Goal: Information Seeking & Learning: Learn about a topic

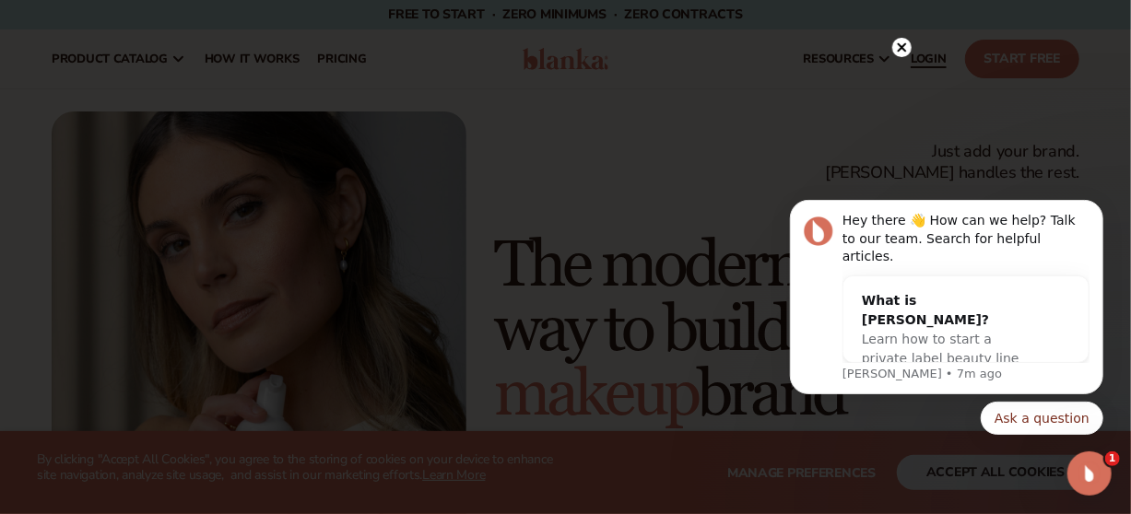
click at [901, 48] on icon at bounding box center [901, 47] width 19 height 19
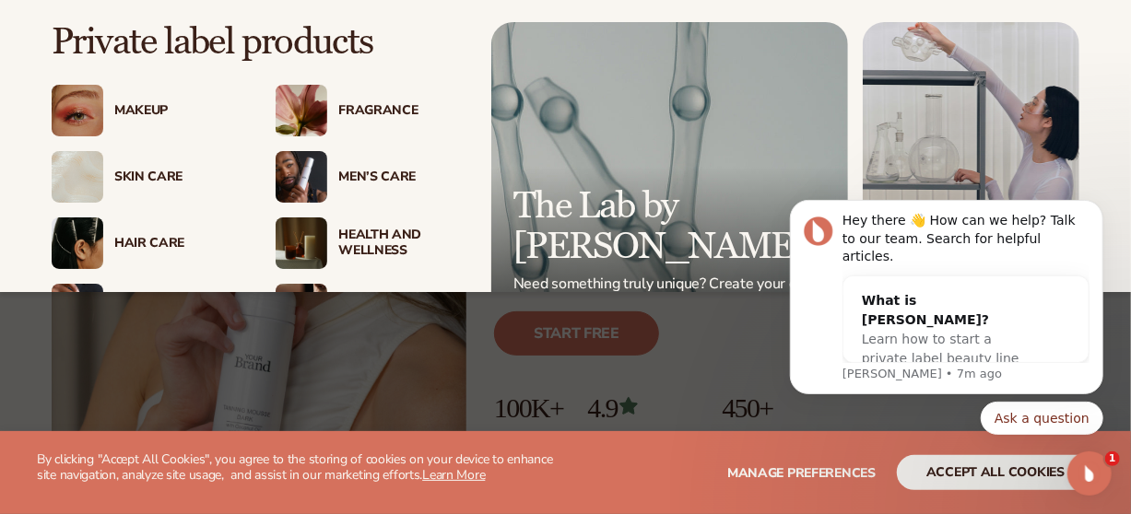
scroll to position [184, 0]
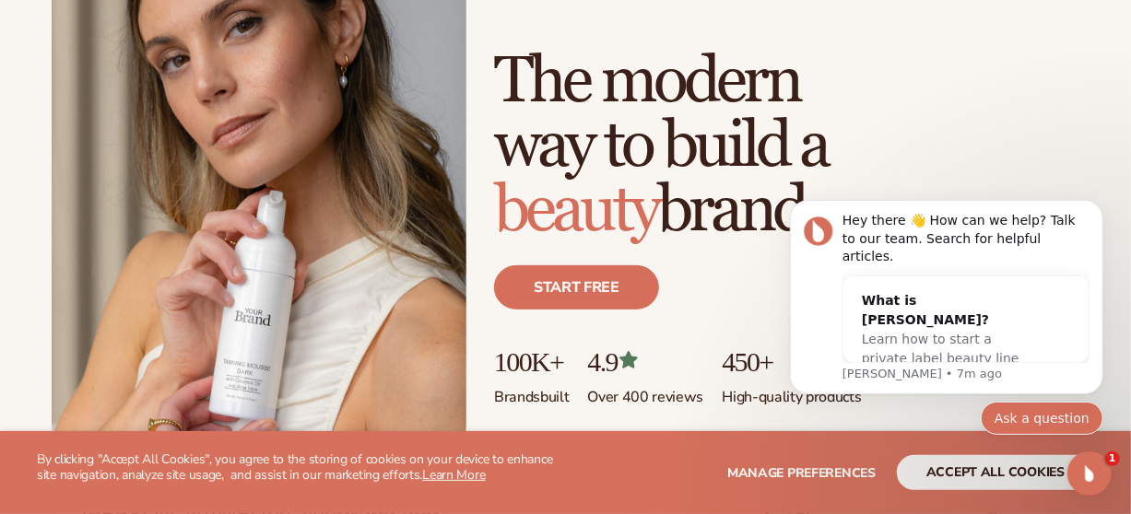
click at [1048, 414] on button "Ask a question" at bounding box center [1041, 417] width 123 height 33
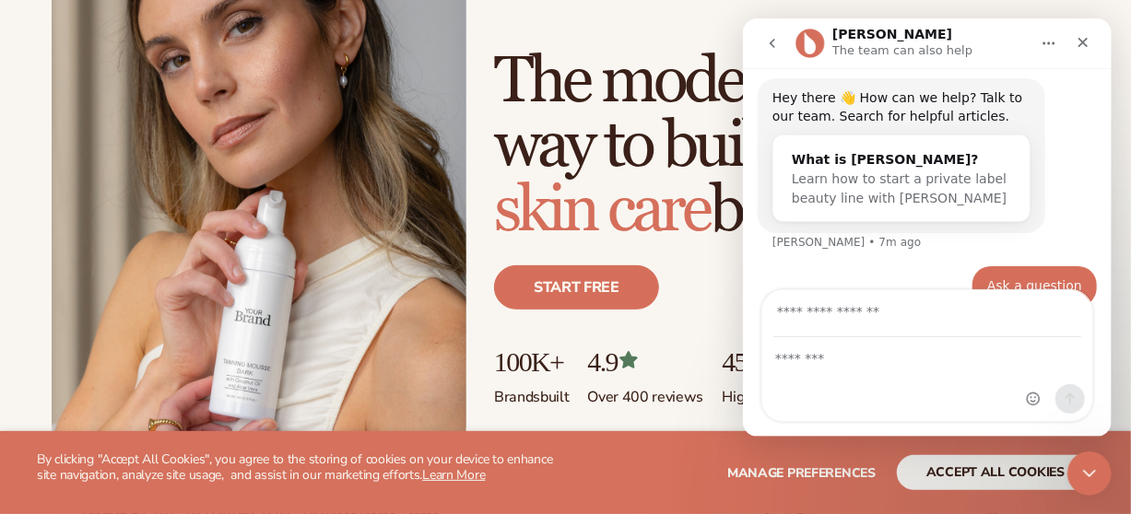
scroll to position [100, 0]
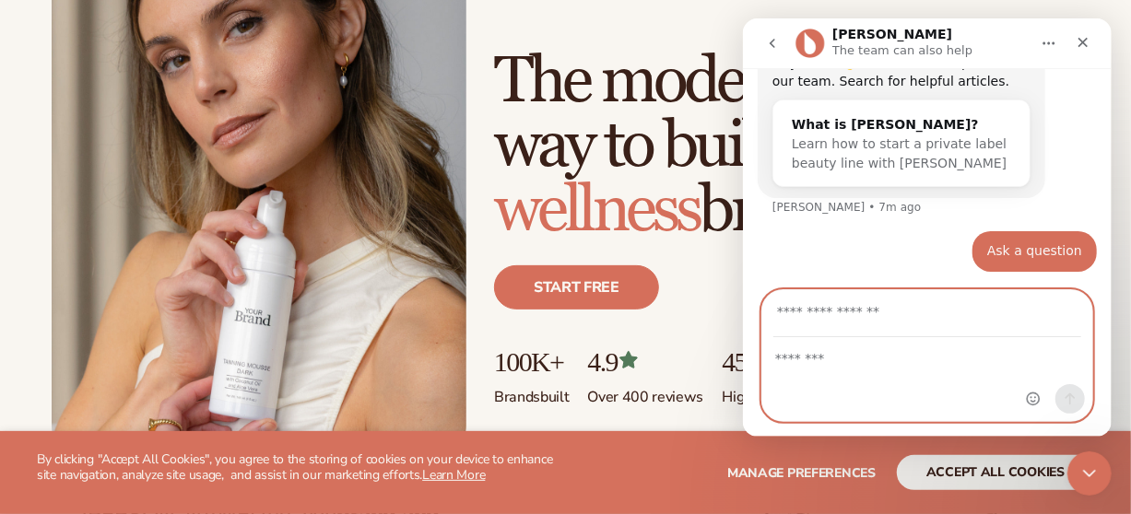
click at [935, 354] on textarea "Message…" at bounding box center [926, 353] width 330 height 31
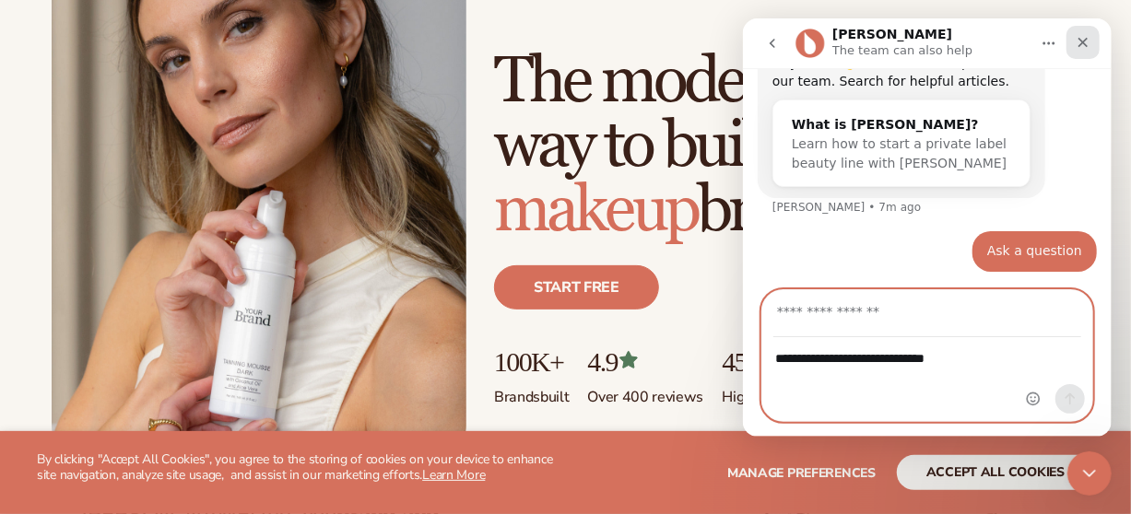
type textarea "**********"
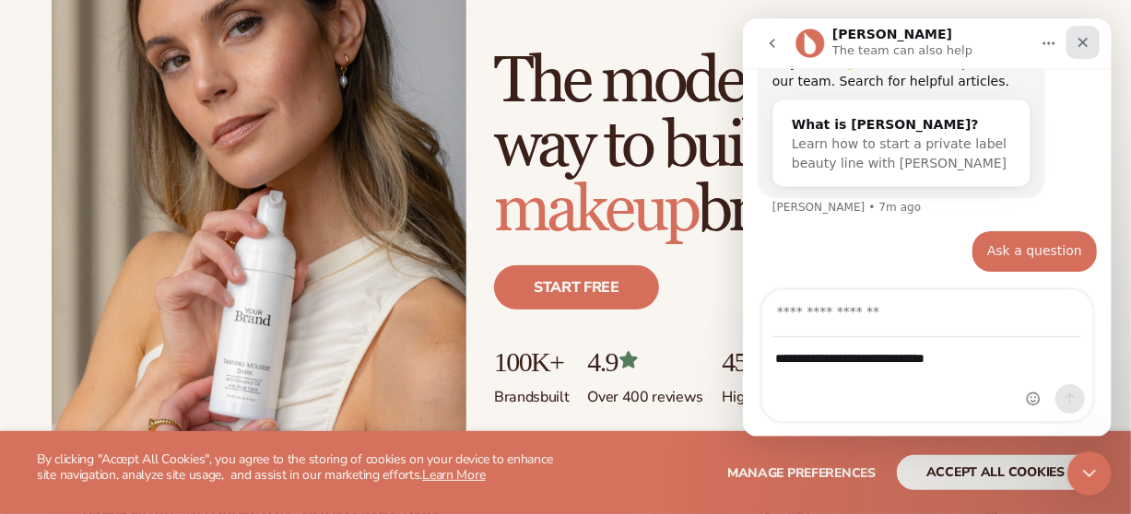
click at [1081, 46] on icon "Close" at bounding box center [1082, 42] width 15 height 15
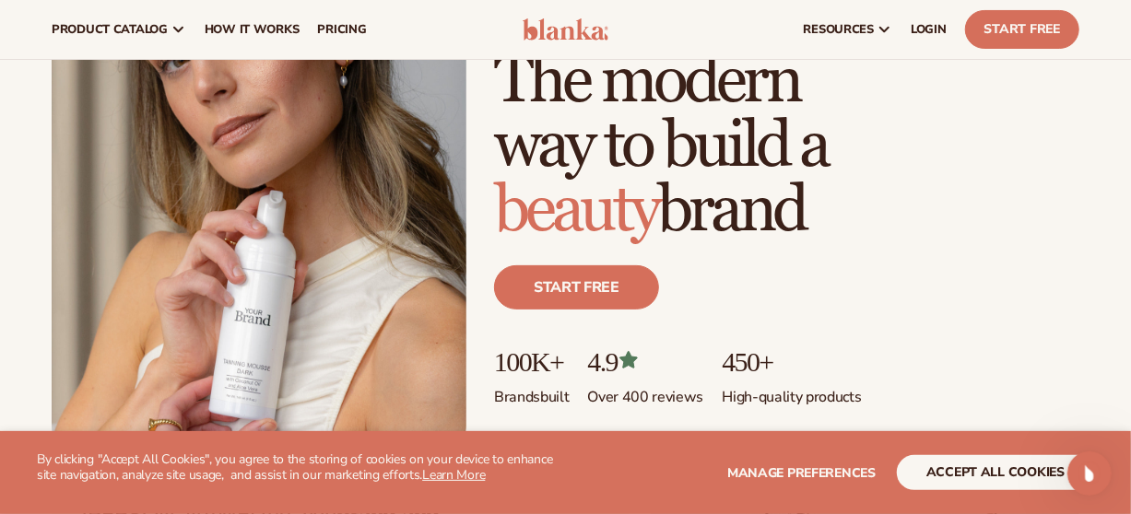
scroll to position [0, 0]
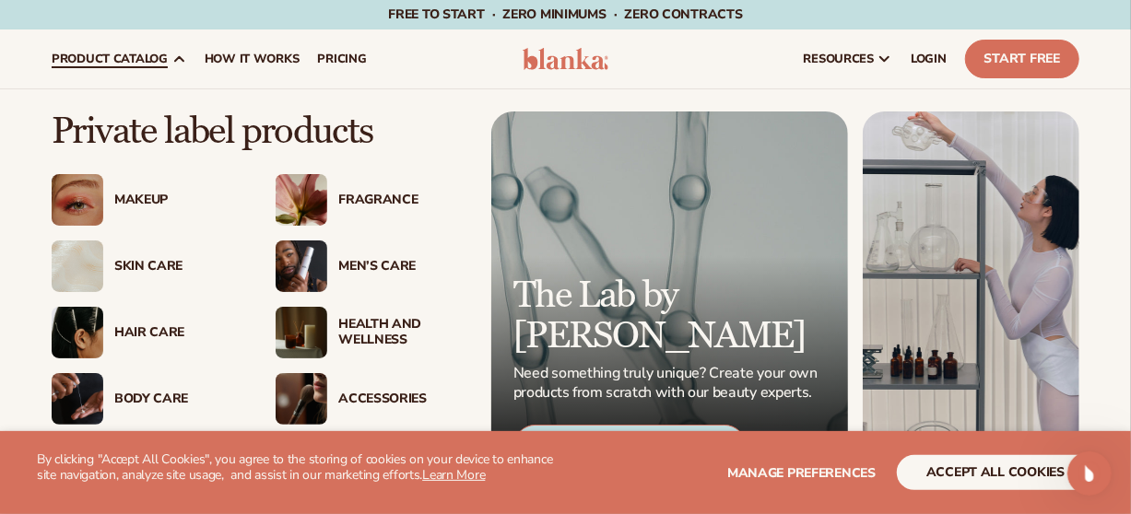
click at [385, 328] on div "Health And Wellness" at bounding box center [400, 332] width 124 height 31
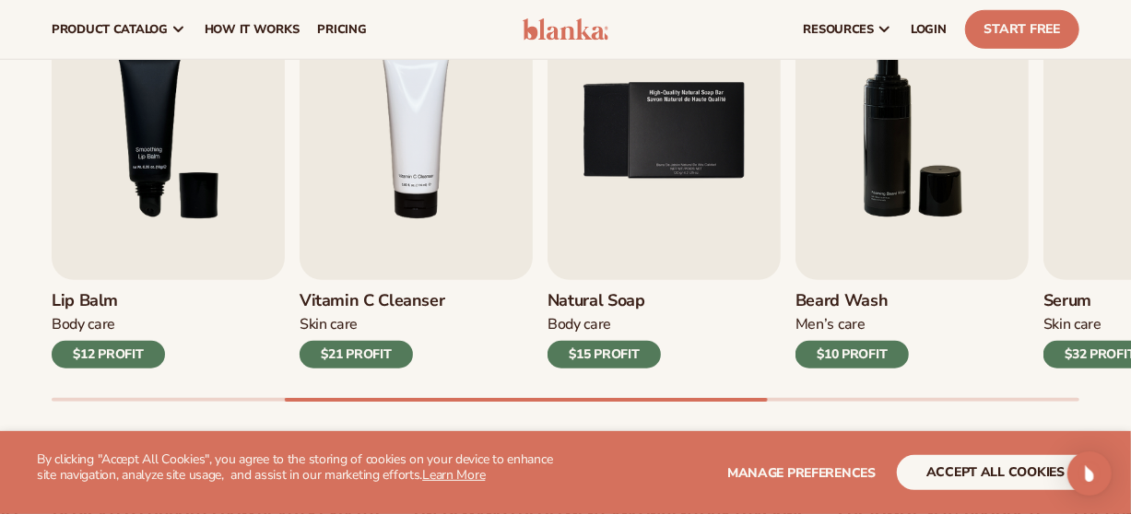
scroll to position [654, 0]
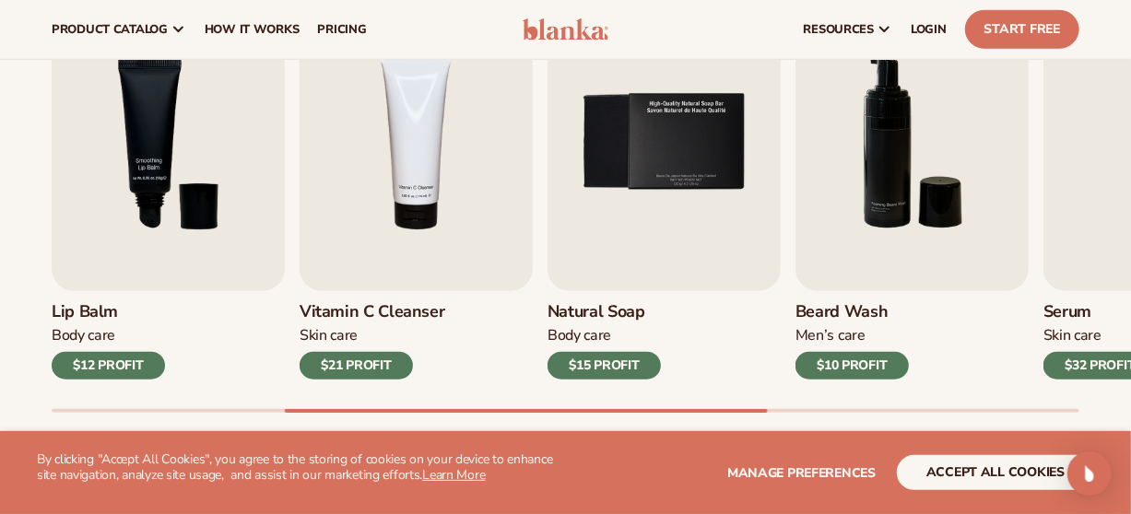
drag, startPoint x: 537, startPoint y: 404, endPoint x: 826, endPoint y: 407, distance: 288.5
click at [826, 407] on div "Lip Gloss Makeup $16 PROFIT Moisturizer Skin Care $17 PROFIT Lip Balm Body Care…" at bounding box center [591, 203] width 1079 height 419
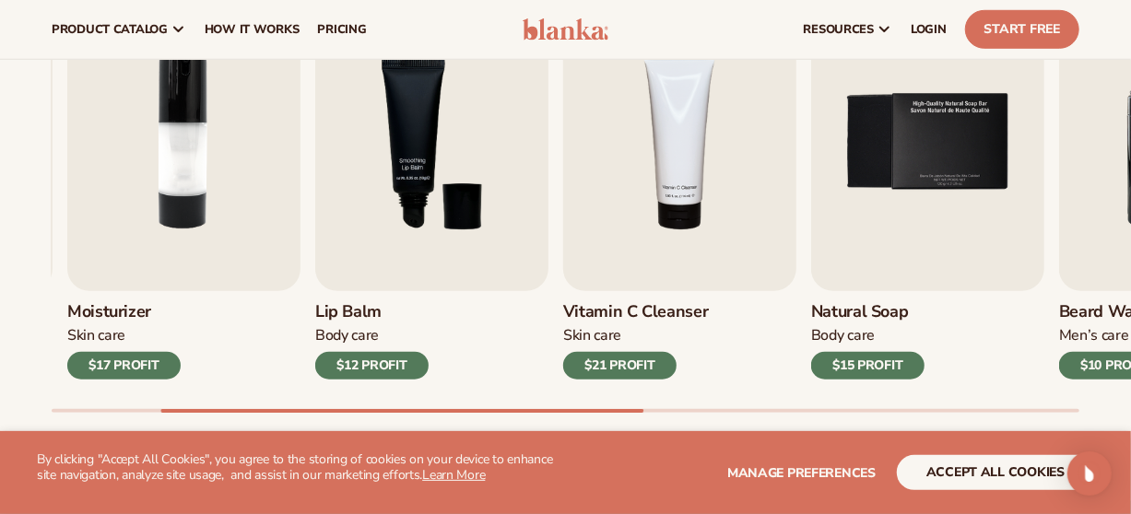
click at [546, 430] on div "Best sellers Private label products to start your beauty and self care line tod…" at bounding box center [565, 171] width 1131 height 661
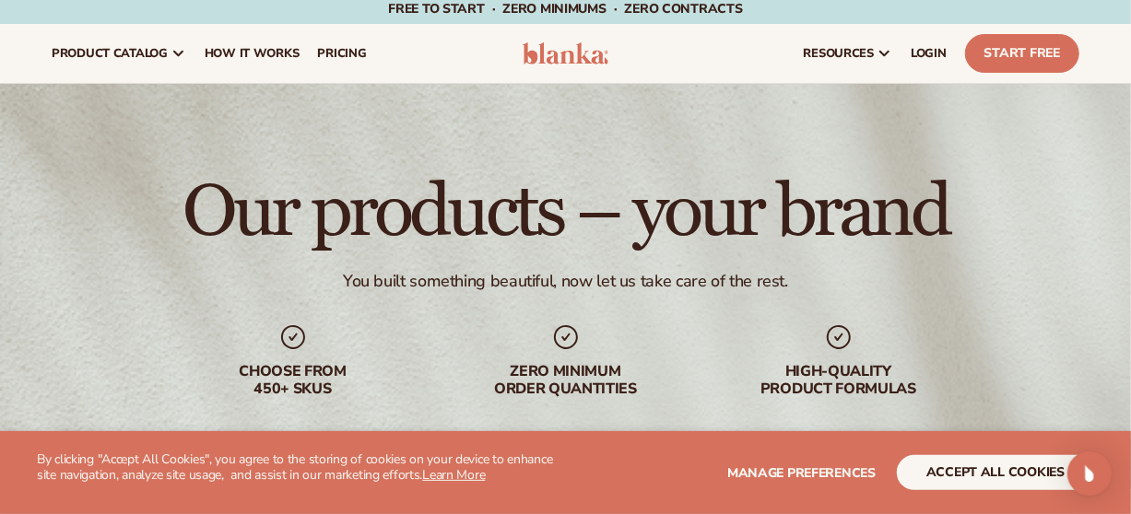
scroll to position [0, 0]
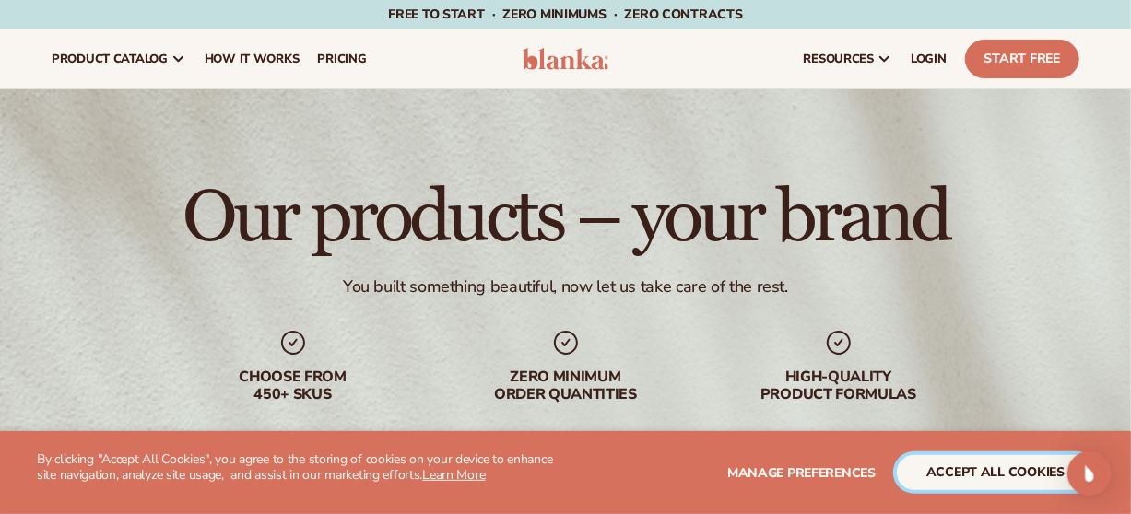
click at [964, 468] on button "accept all cookies" at bounding box center [995, 472] width 197 height 35
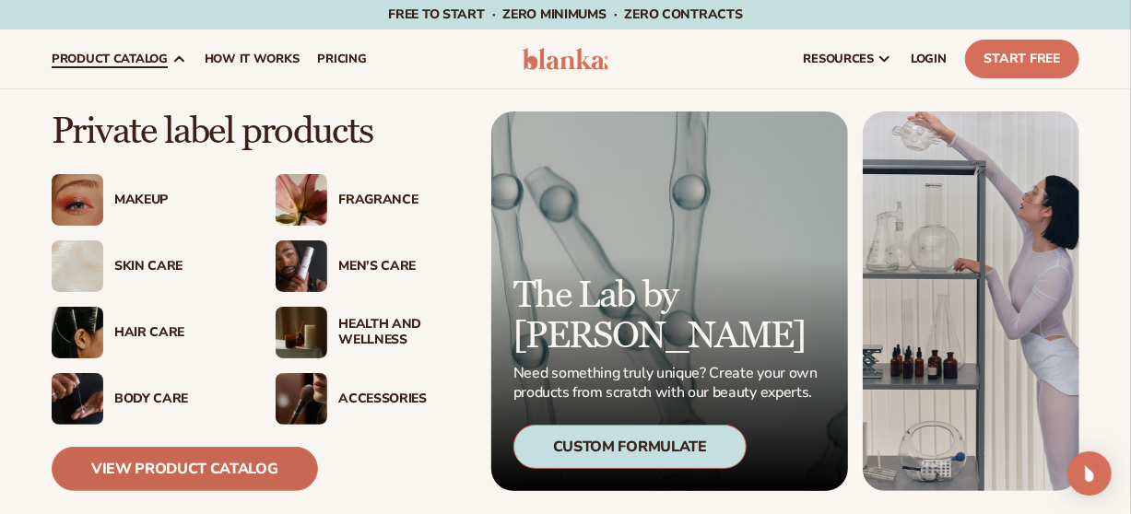
click at [221, 468] on link "View Product Catalog" at bounding box center [185, 469] width 266 height 44
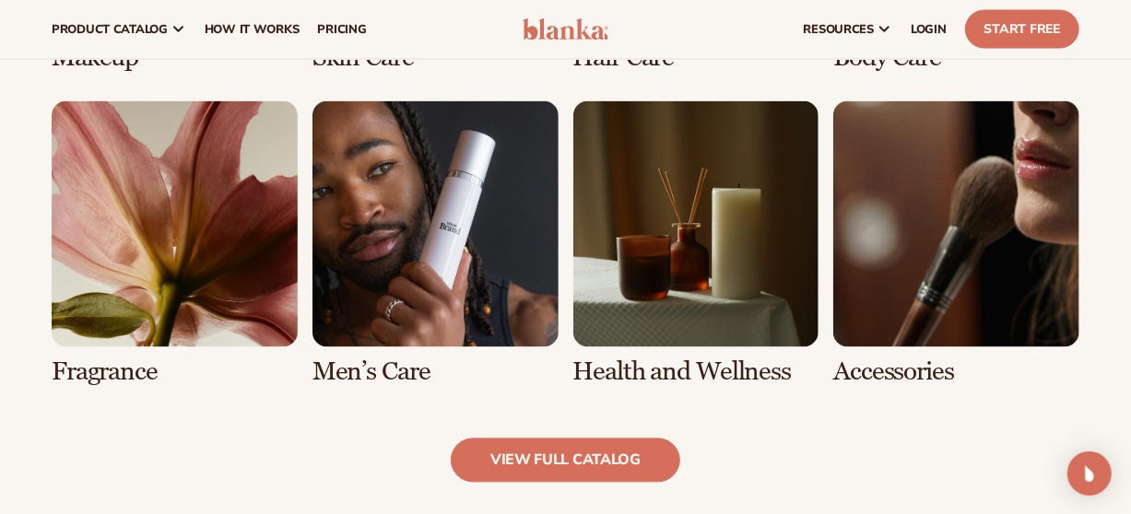
scroll to position [1580, 0]
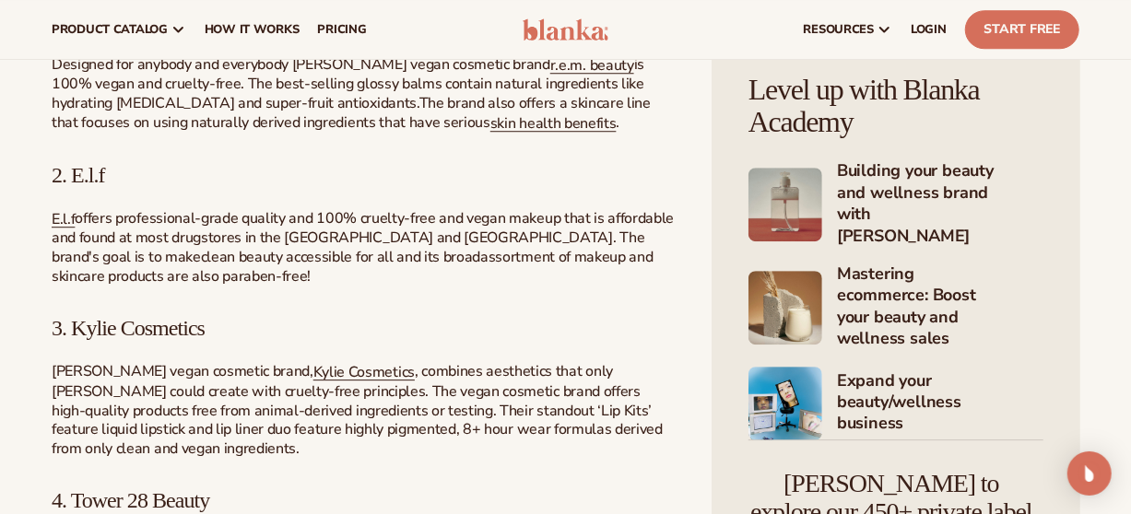
scroll to position [2028, 0]
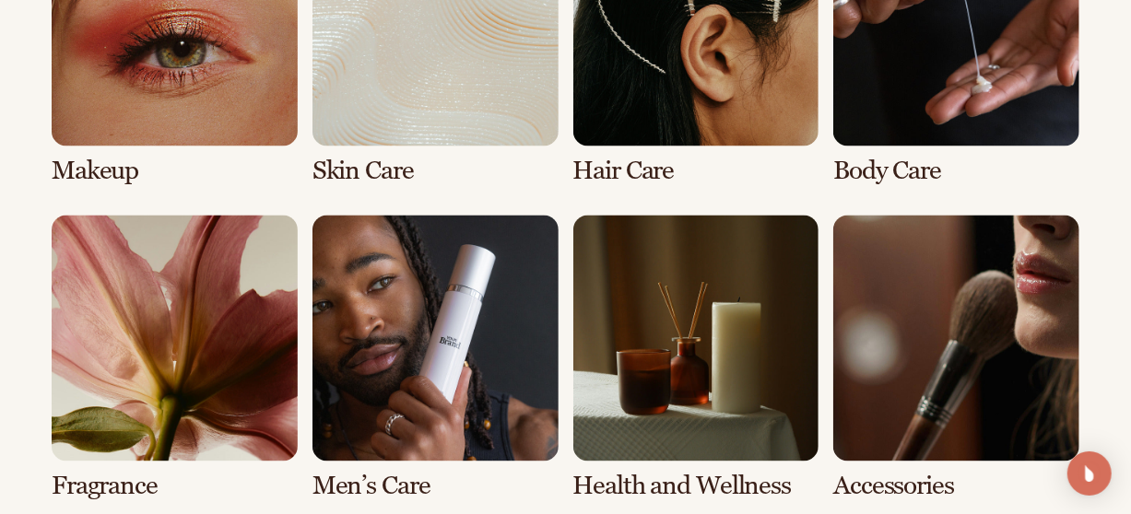
scroll to position [1659, 0]
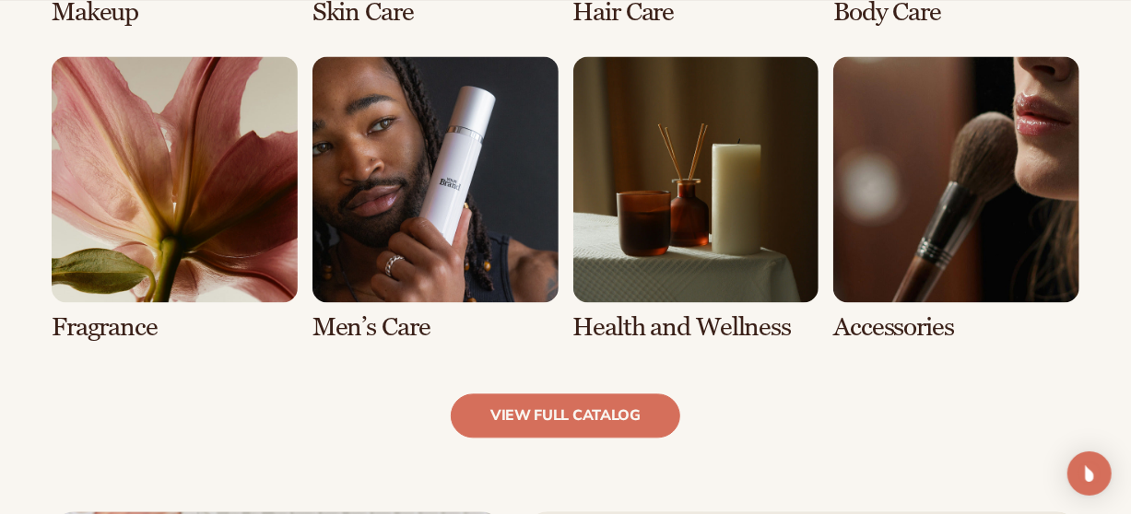
click at [702, 328] on link "7 / 8" at bounding box center [696, 199] width 246 height 286
click at [562, 422] on link "view full catalog" at bounding box center [566, 416] width 230 height 44
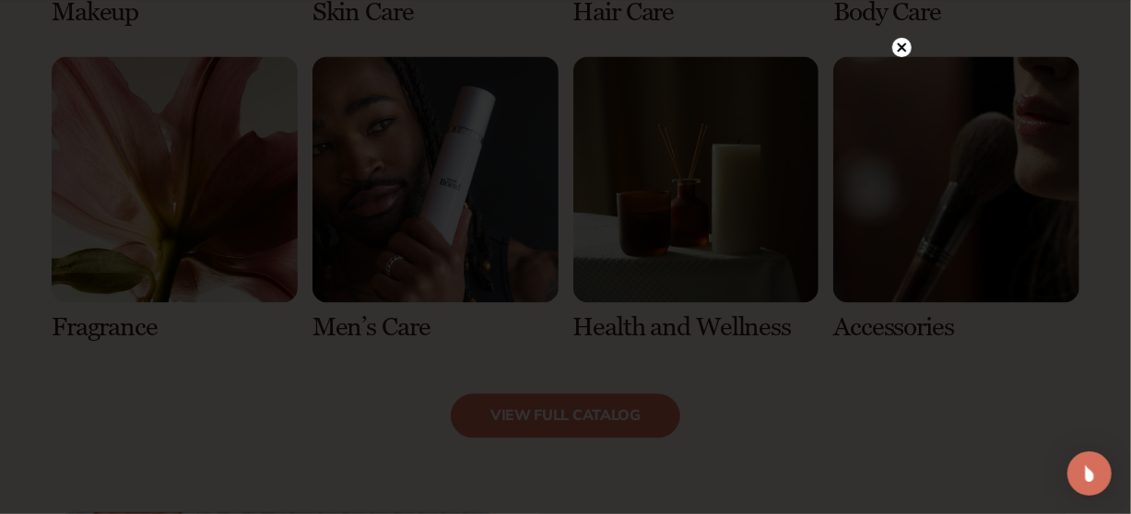
click at [906, 44] on circle at bounding box center [901, 47] width 19 height 19
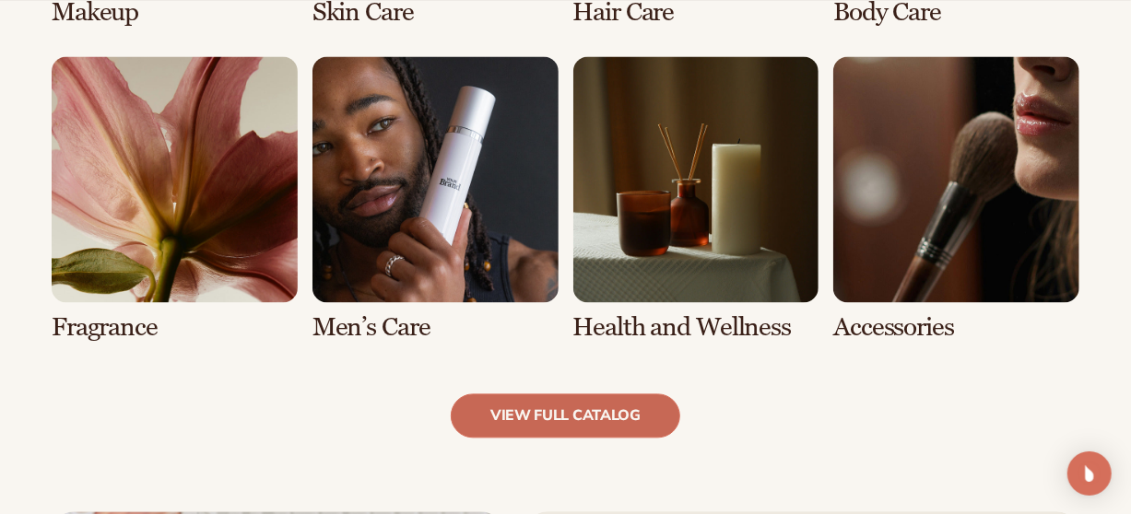
click at [550, 436] on link "view full catalog" at bounding box center [566, 416] width 230 height 44
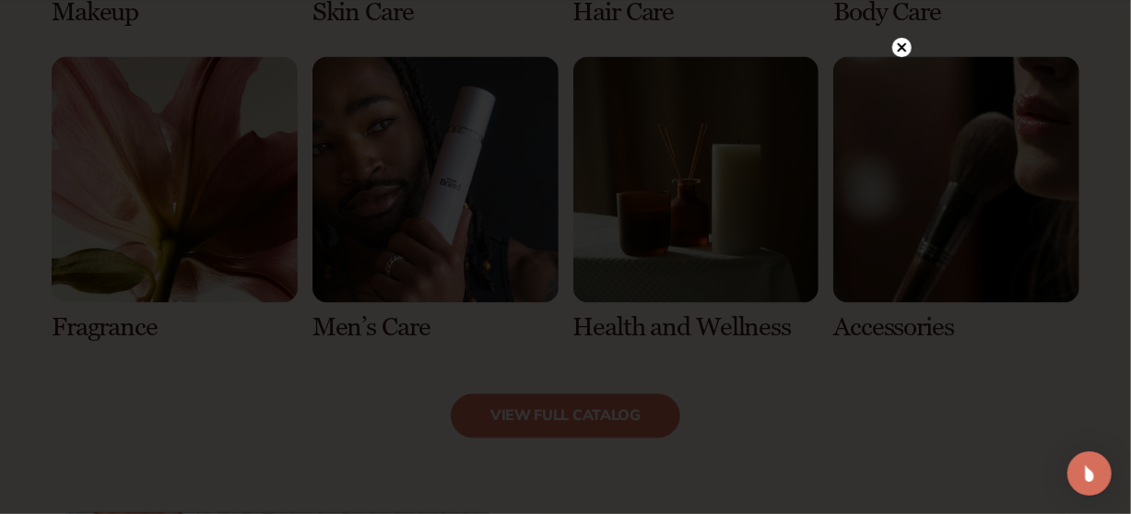
click at [898, 37] on div at bounding box center [901, 46] width 19 height 32
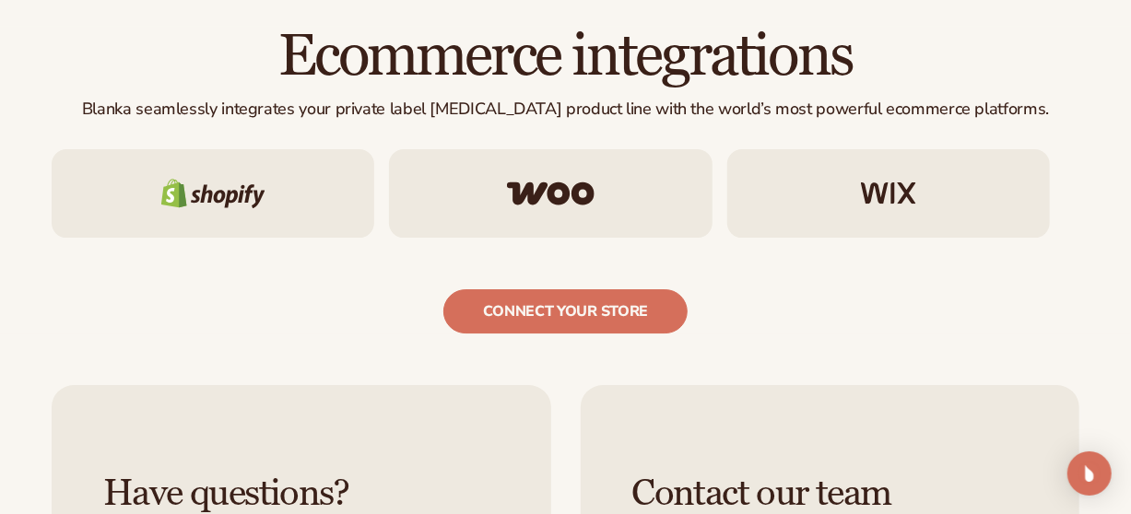
scroll to position [2857, 0]
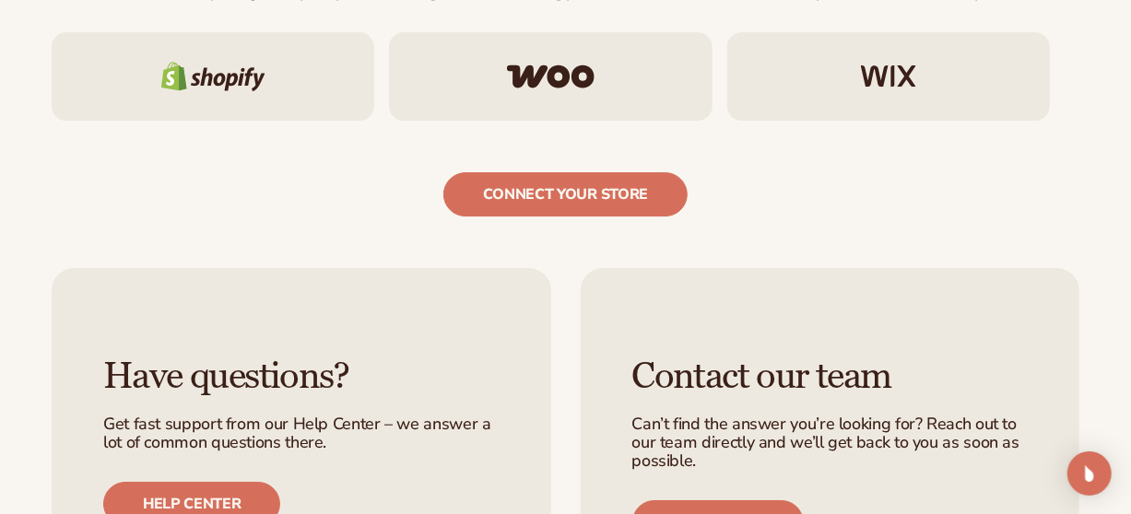
click at [892, 72] on img at bounding box center [888, 76] width 55 height 22
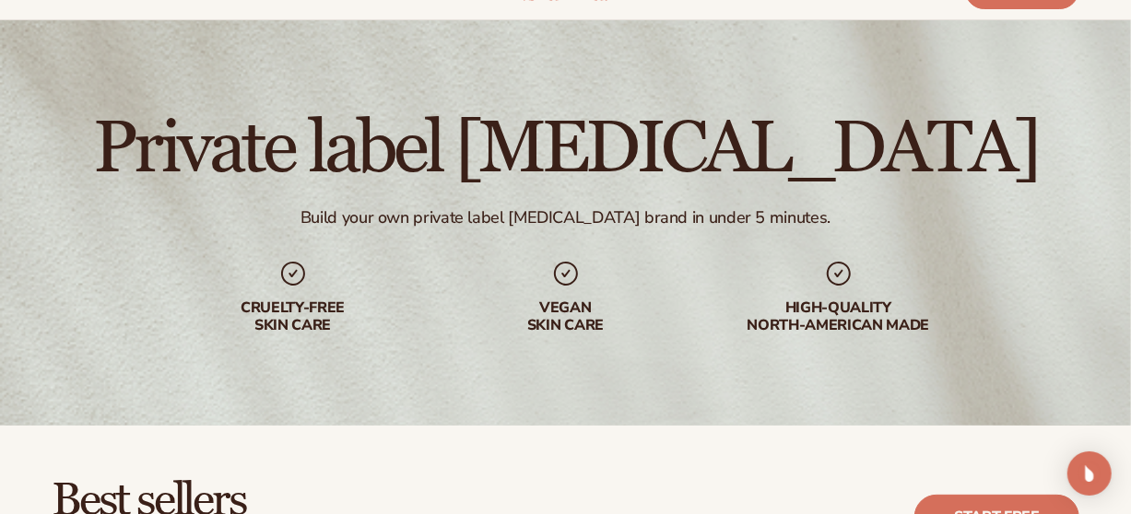
scroll to position [0, 0]
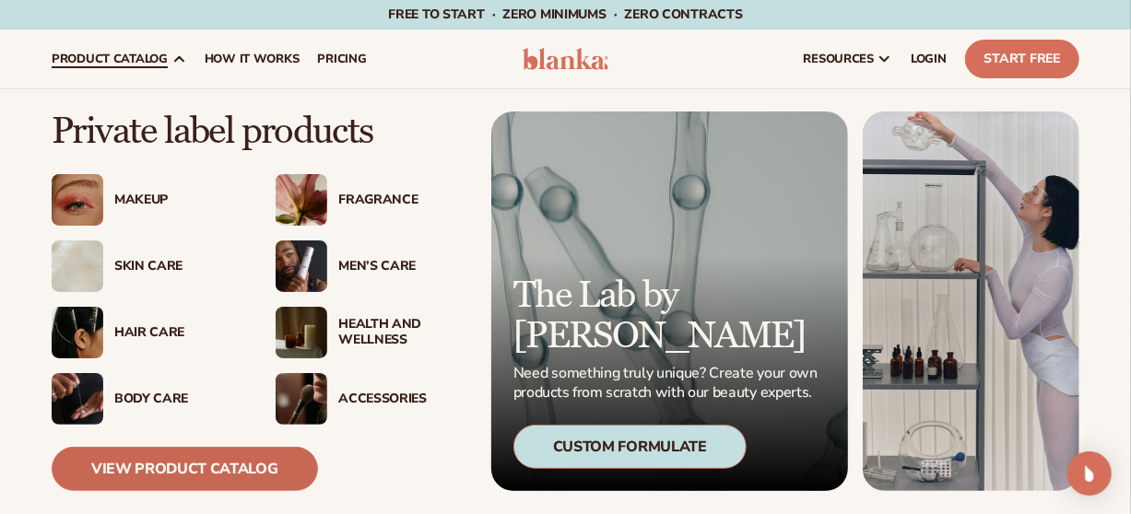
click at [206, 455] on link "View Product Catalog" at bounding box center [185, 469] width 266 height 44
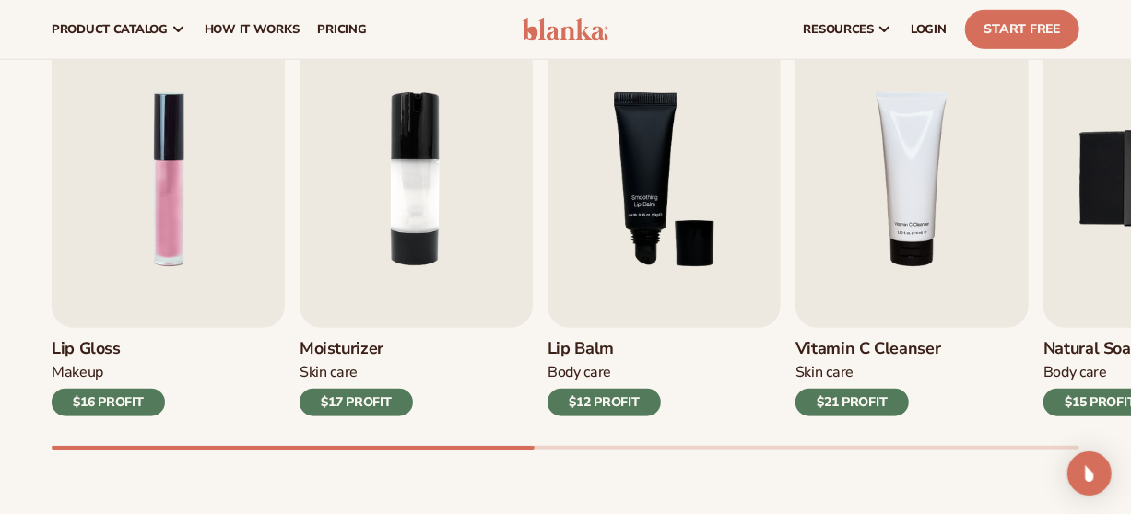
scroll to position [629, 0]
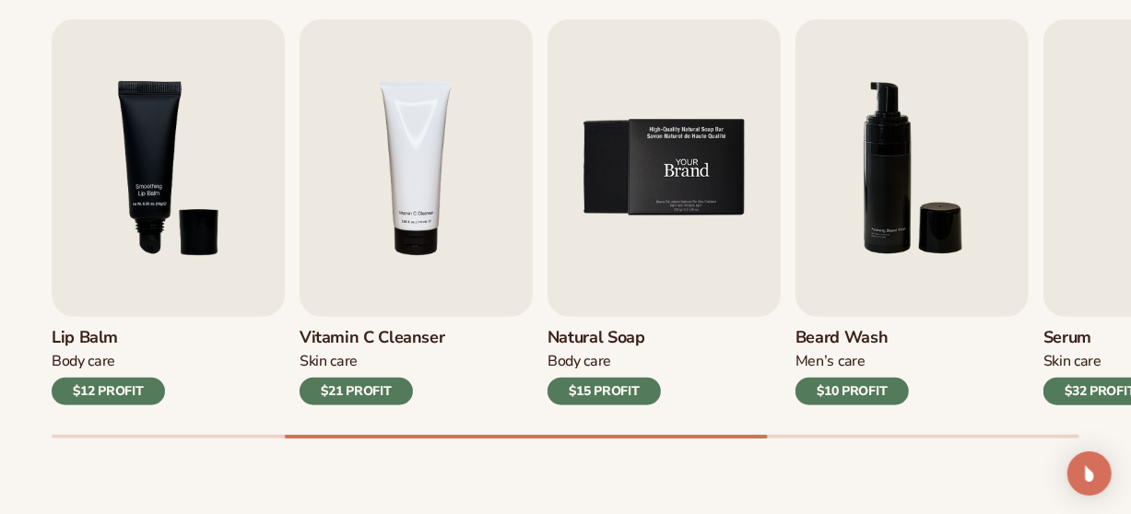
click at [644, 161] on img "5 / 9" at bounding box center [664, 168] width 233 height 298
click at [621, 388] on div "$15 PROFIT" at bounding box center [604, 392] width 113 height 28
click at [658, 175] on img "5 / 9" at bounding box center [664, 168] width 233 height 298
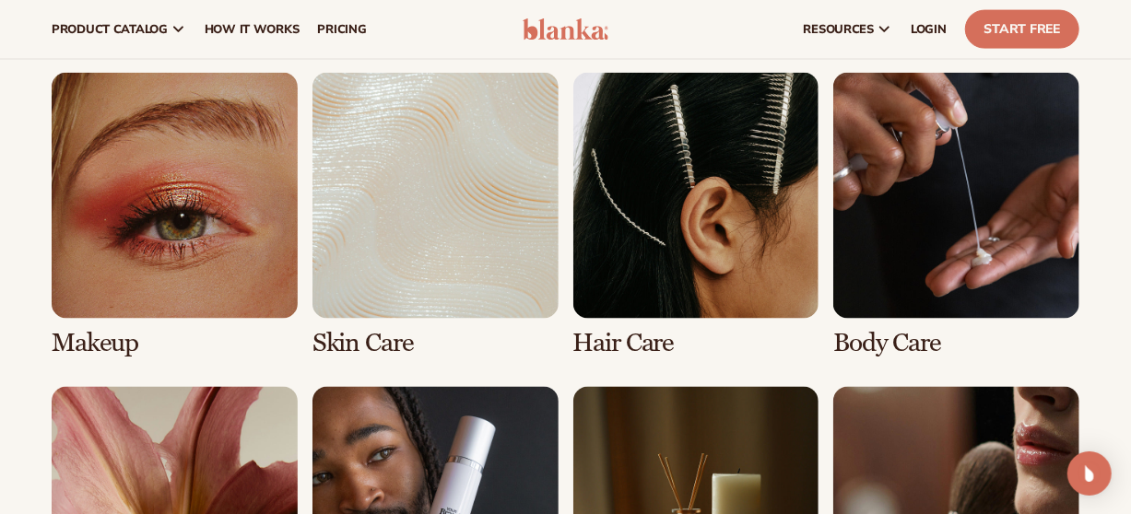
scroll to position [1241, 0]
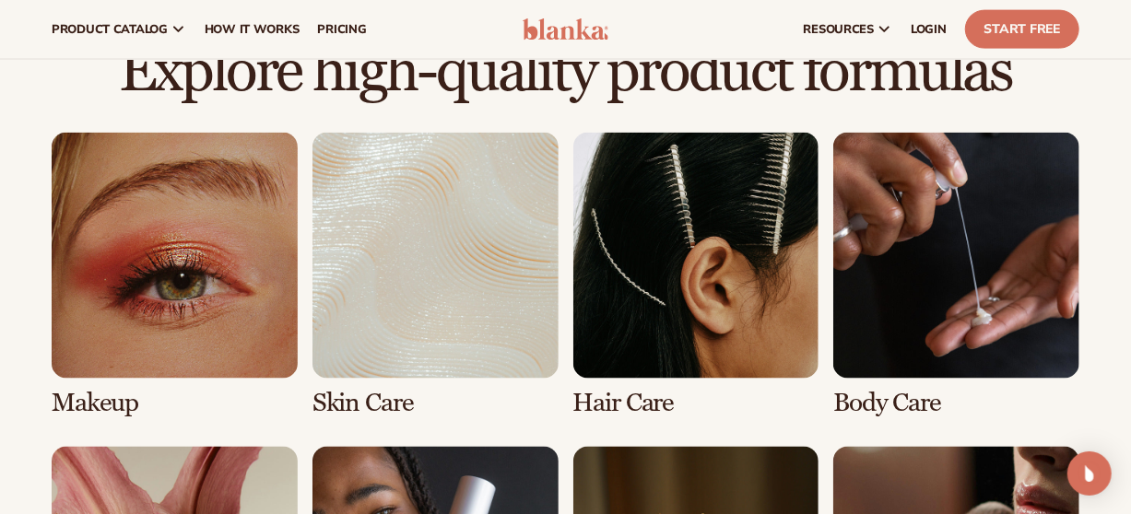
click at [697, 263] on link "3 / 8" at bounding box center [696, 276] width 246 height 286
click at [628, 399] on link "3 / 8" at bounding box center [696, 276] width 246 height 286
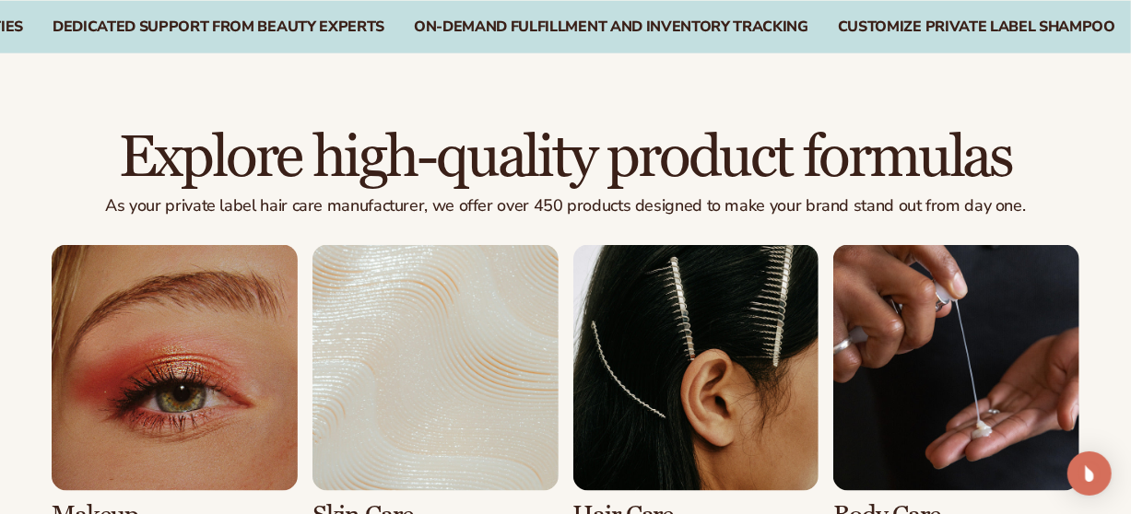
scroll to position [1273, 0]
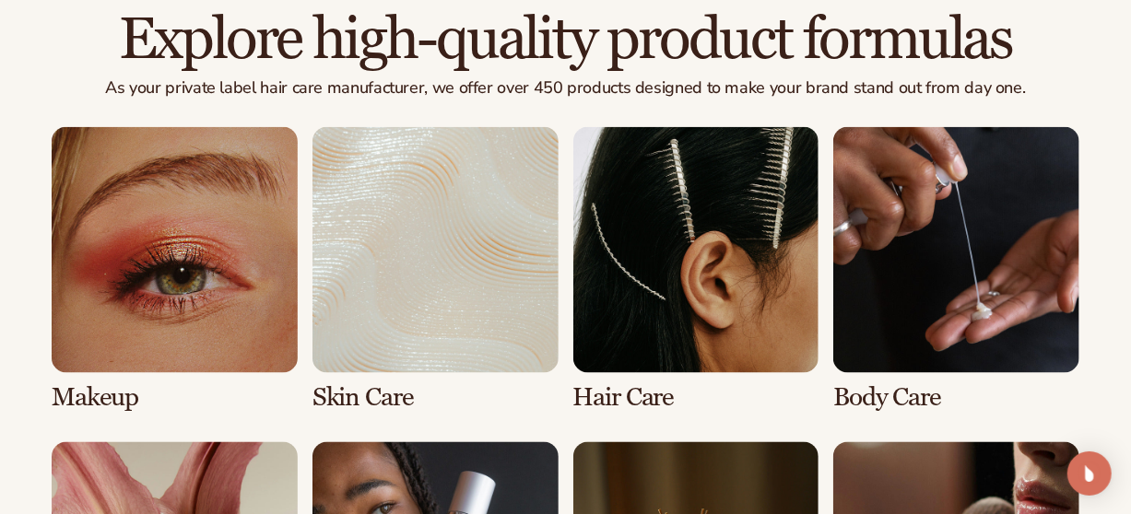
click at [243, 289] on link "1 / 8" at bounding box center [175, 270] width 246 height 286
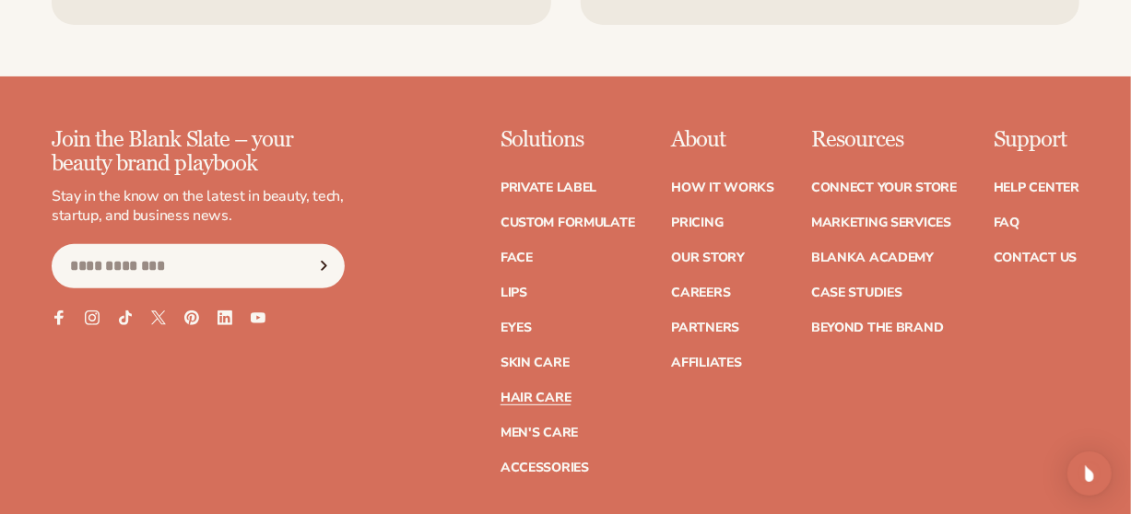
scroll to position [3479, 0]
